Goal: Book appointment/travel/reservation

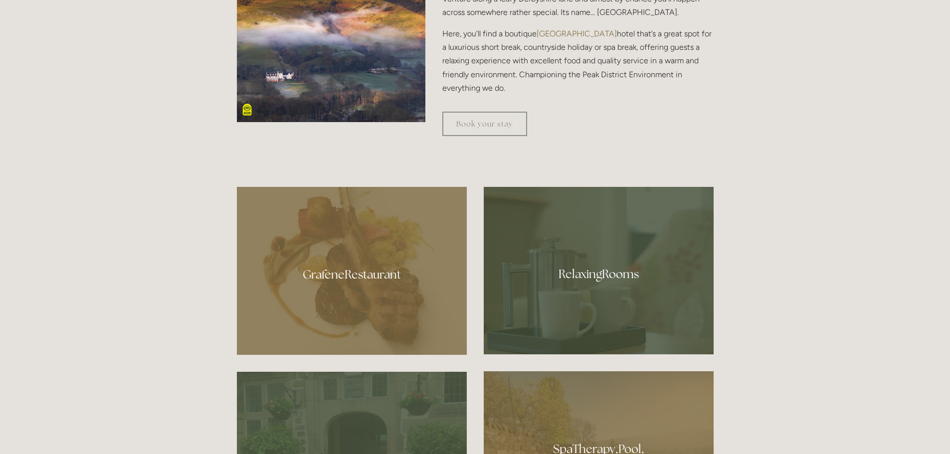
scroll to position [548, 0]
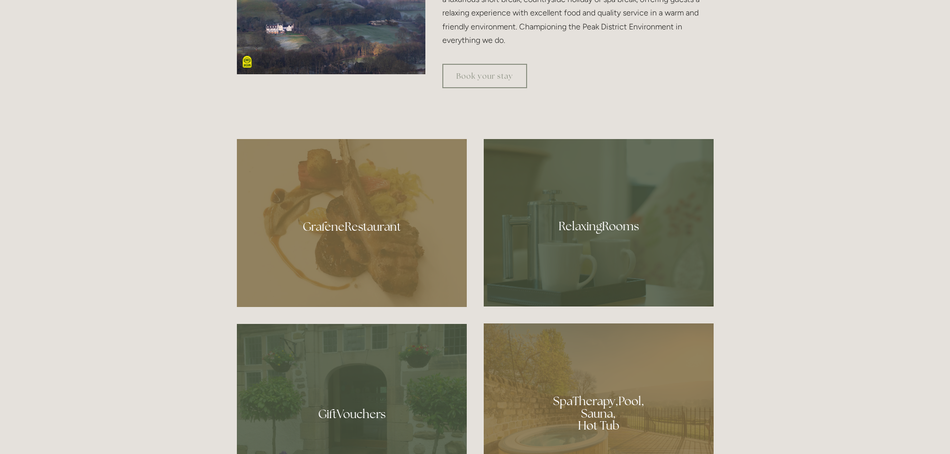
click at [616, 213] on div at bounding box center [598, 222] width 230 height 167
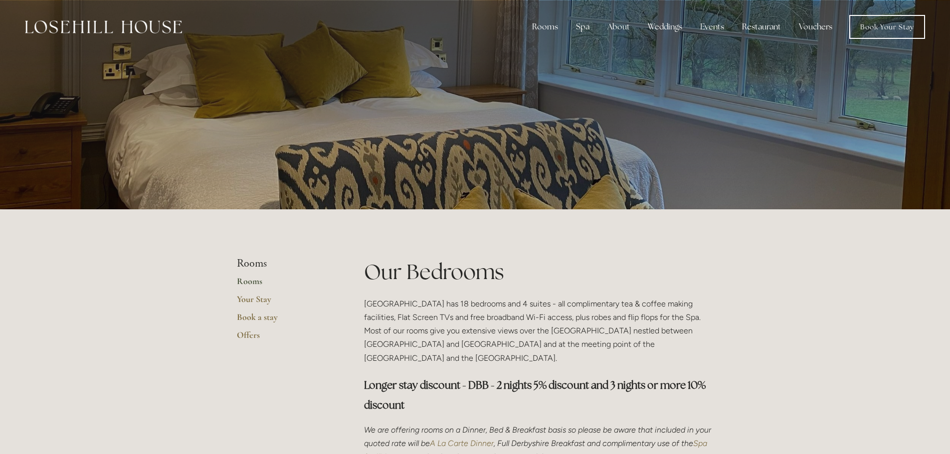
drag, startPoint x: 698, startPoint y: 190, endPoint x: 664, endPoint y: -31, distance: 223.4
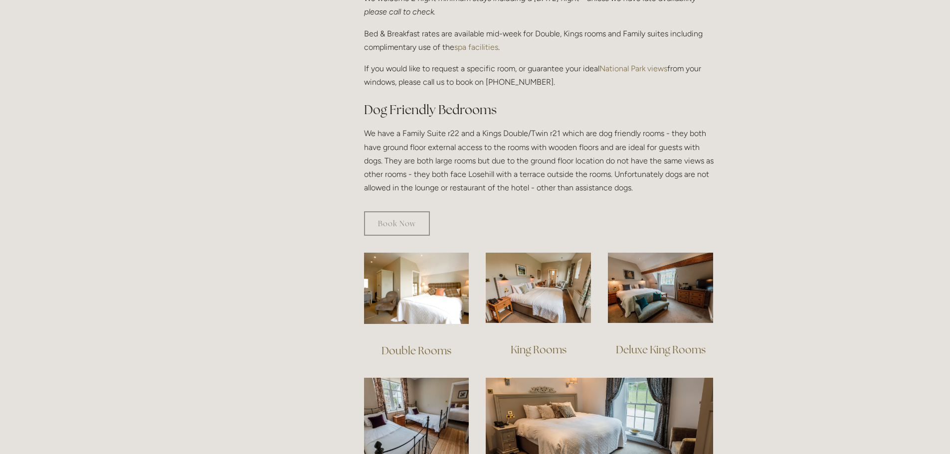
scroll to position [648, 0]
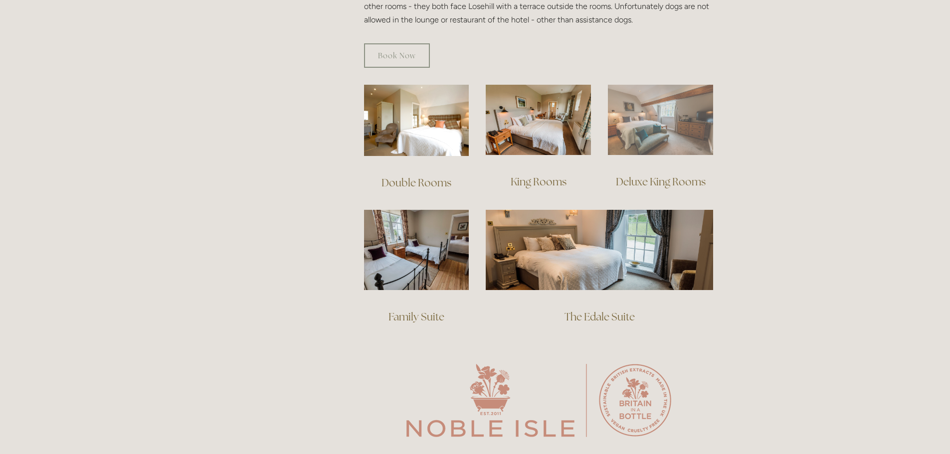
click at [692, 104] on img at bounding box center [660, 120] width 105 height 70
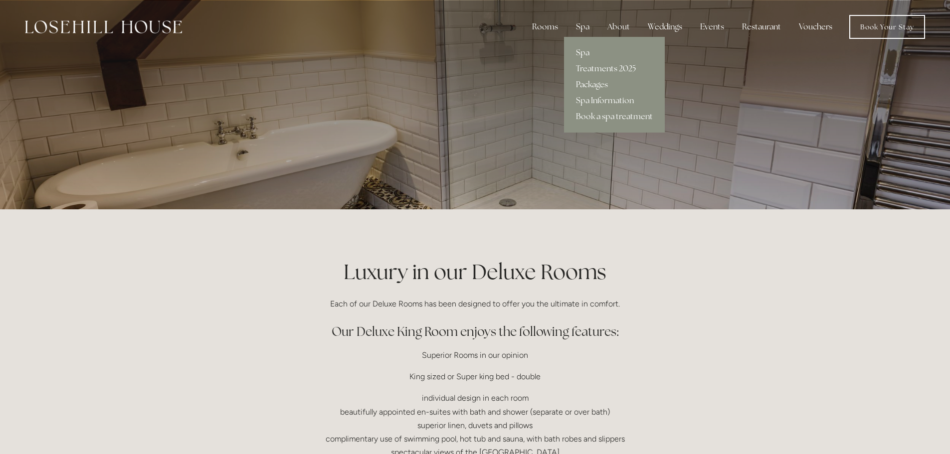
click at [580, 50] on link "Spa" at bounding box center [614, 53] width 101 height 16
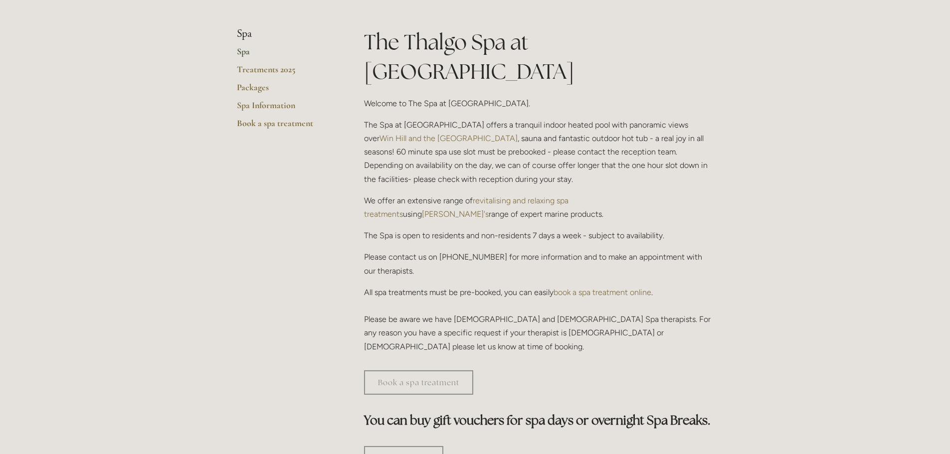
scroll to position [249, 0]
